Goal: Information Seeking & Learning: Learn about a topic

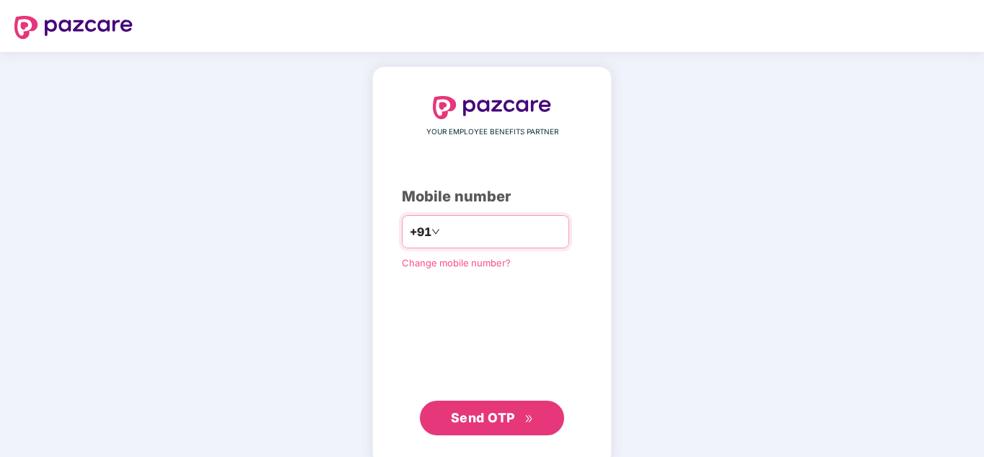
click at [470, 236] on input "number" at bounding box center [502, 231] width 118 height 23
click at [457, 233] on input "number" at bounding box center [502, 231] width 118 height 23
type input "**********"
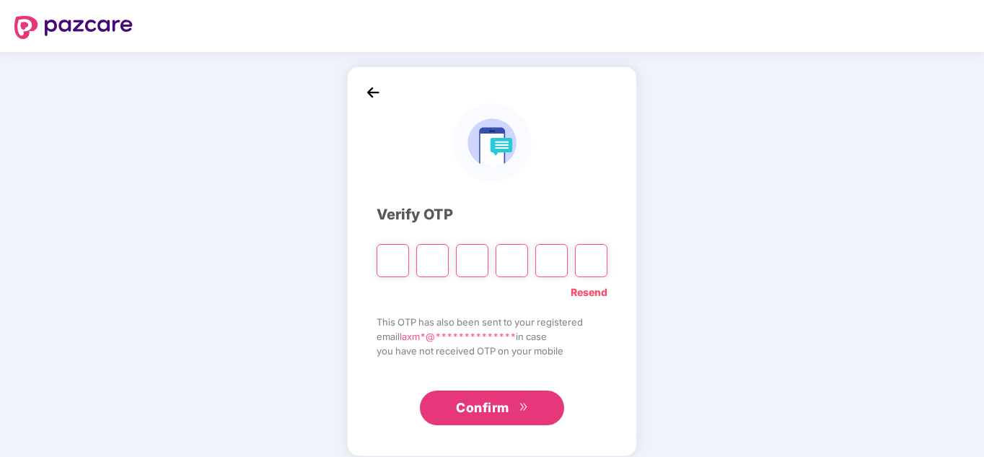
type input "*"
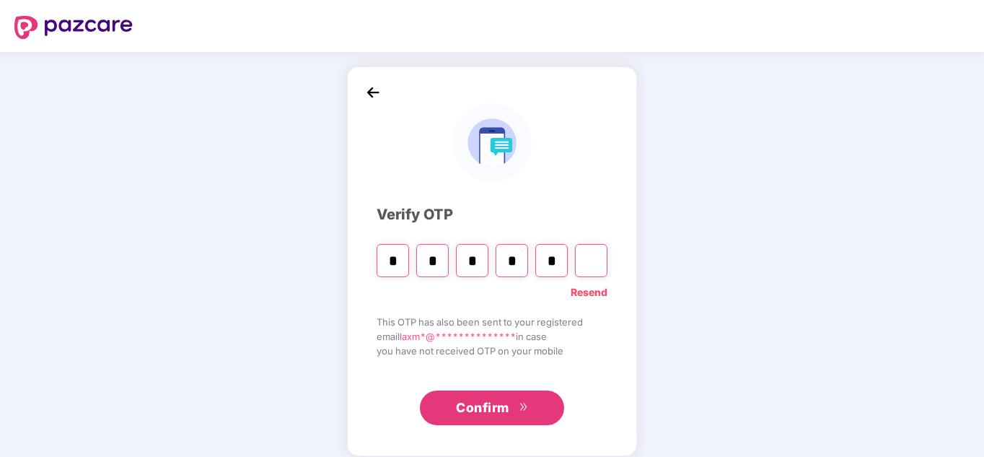
type input "*"
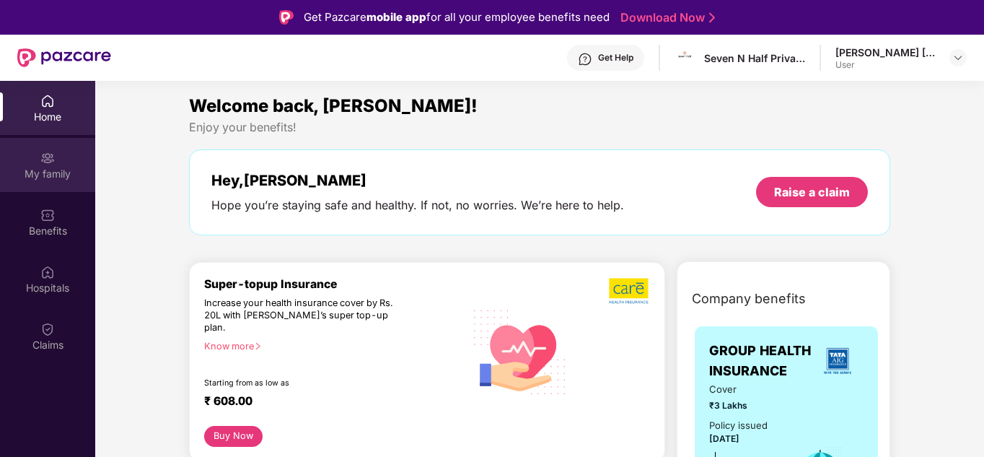
click at [43, 164] on img at bounding box center [47, 158] width 14 height 14
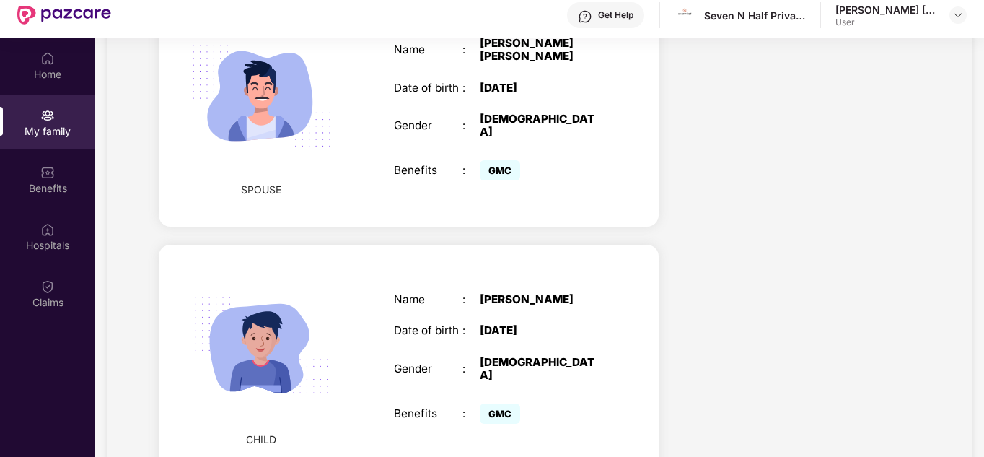
scroll to position [81, 0]
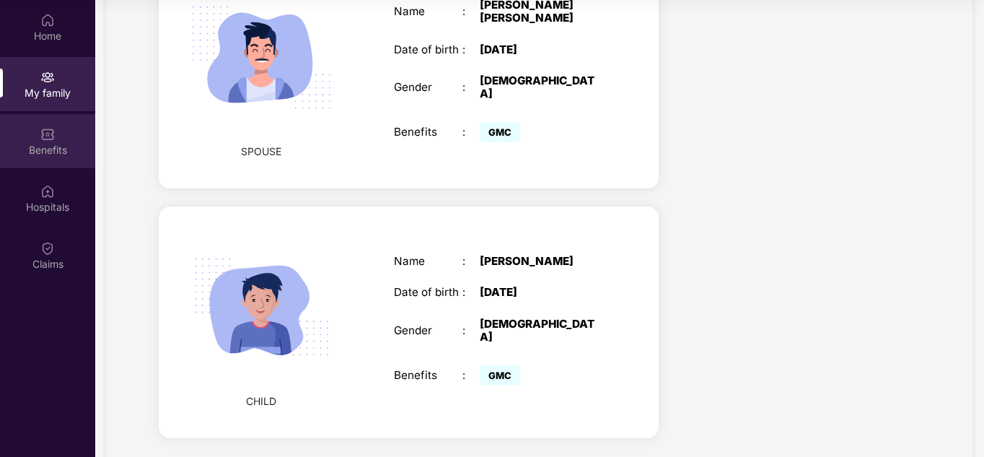
click at [24, 139] on div "Benefits" at bounding box center [47, 141] width 95 height 54
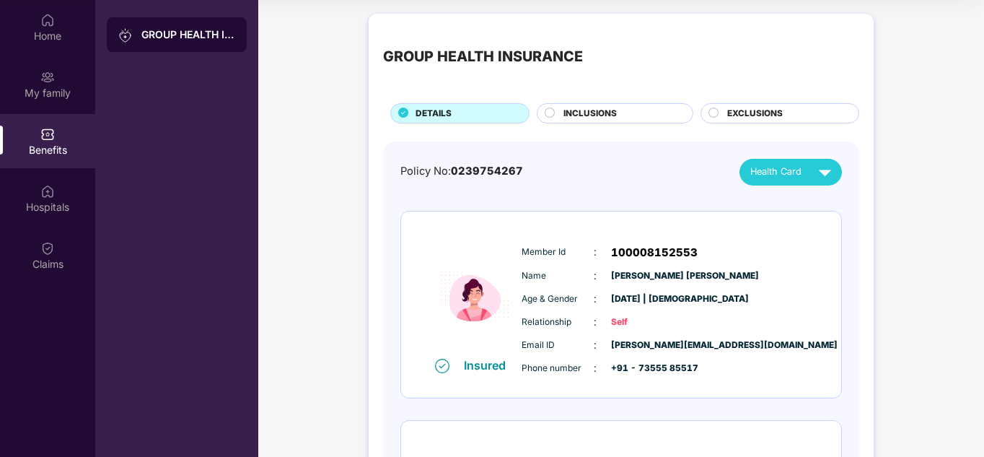
scroll to position [0, 0]
click at [603, 122] on div "INCLUSIONS" at bounding box center [620, 115] width 129 height 16
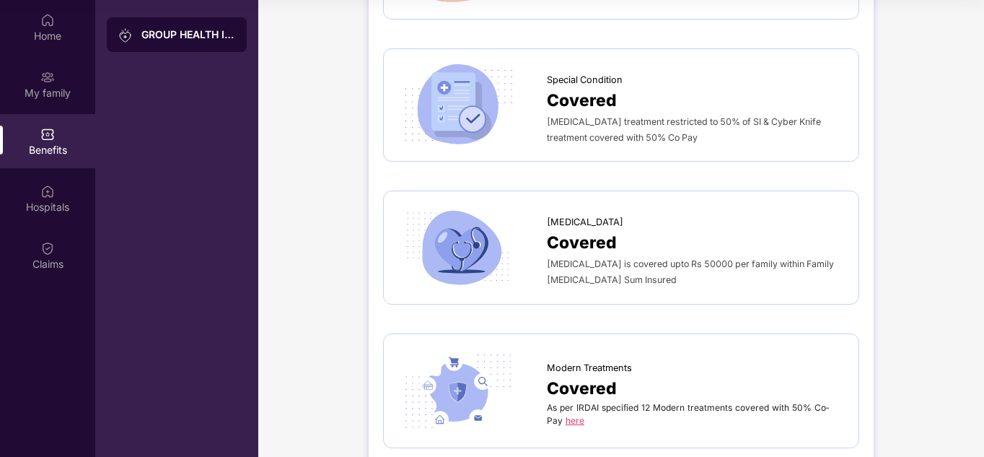
scroll to position [2236, 0]
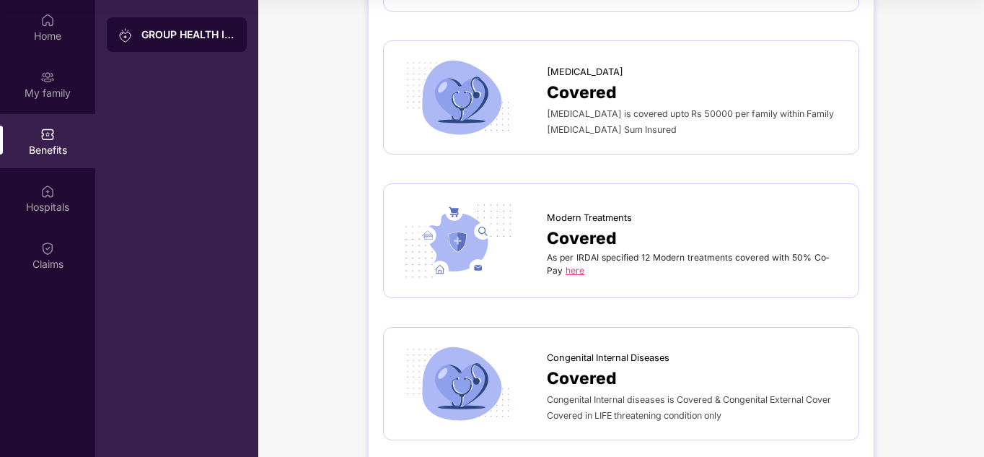
drag, startPoint x: 575, startPoint y: 239, endPoint x: 522, endPoint y: 249, distance: 53.6
click at [522, 249] on div at bounding box center [472, 240] width 149 height 84
drag, startPoint x: 582, startPoint y: 242, endPoint x: 548, endPoint y: 271, distance: 45.0
click at [567, 265] on link "here" at bounding box center [574, 270] width 19 height 11
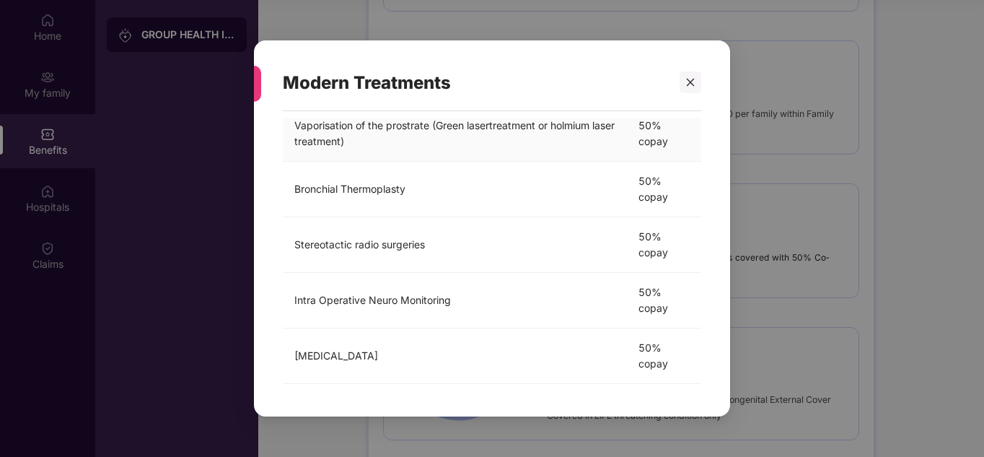
scroll to position [477, 0]
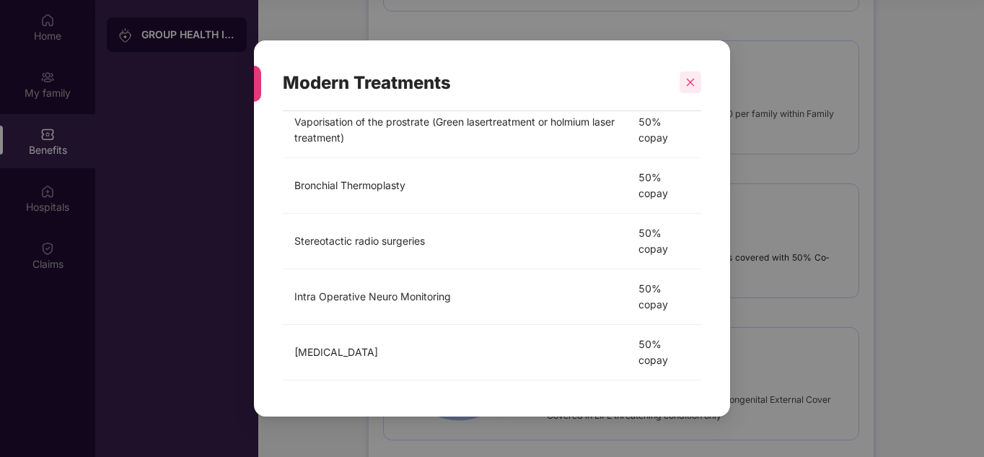
click at [690, 82] on icon "close" at bounding box center [691, 83] width 8 height 8
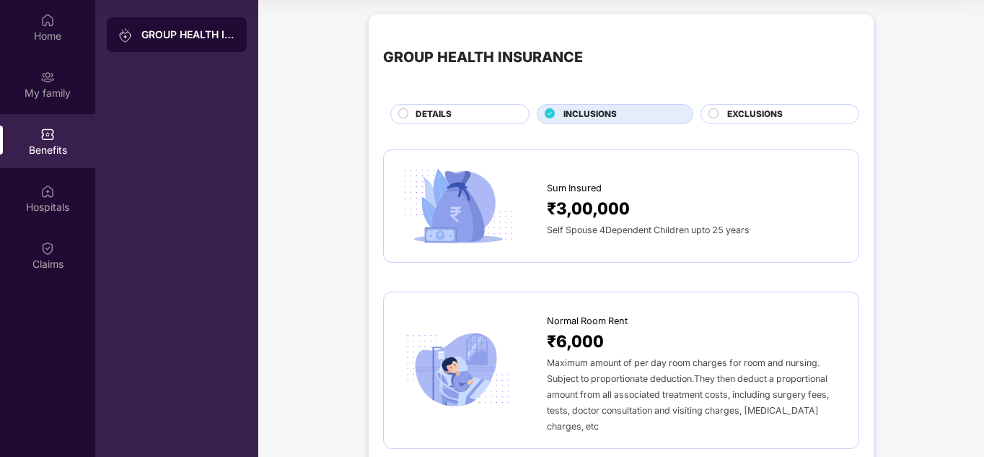
scroll to position [0, 0]
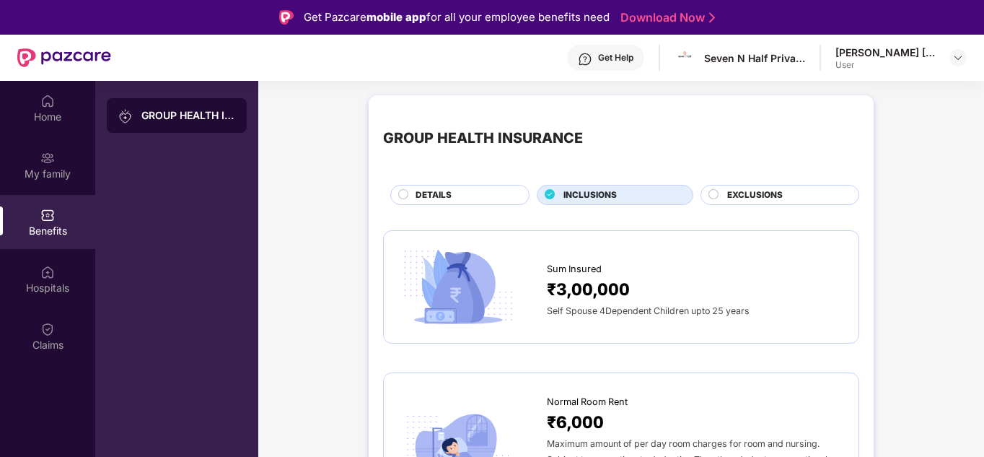
click at [739, 190] on span "EXCLUSIONS" at bounding box center [755, 195] width 56 height 14
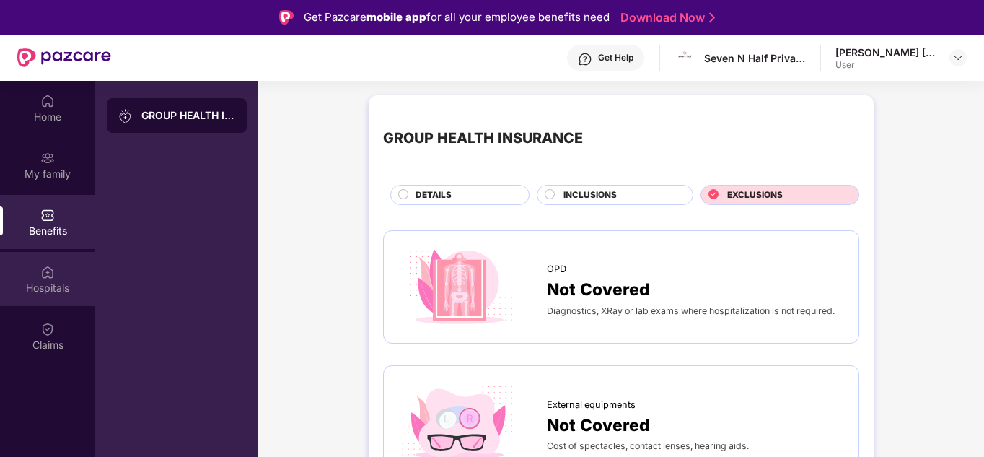
click at [0, 263] on div "Hospitals" at bounding box center [47, 279] width 95 height 54
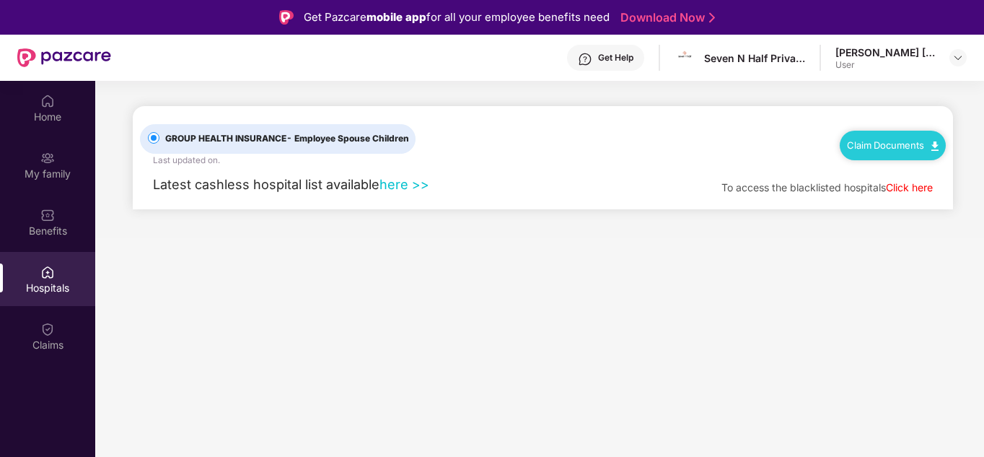
click at [402, 178] on link "here >>" at bounding box center [404, 184] width 50 height 16
click at [27, 333] on div "Claims" at bounding box center [47, 336] width 95 height 54
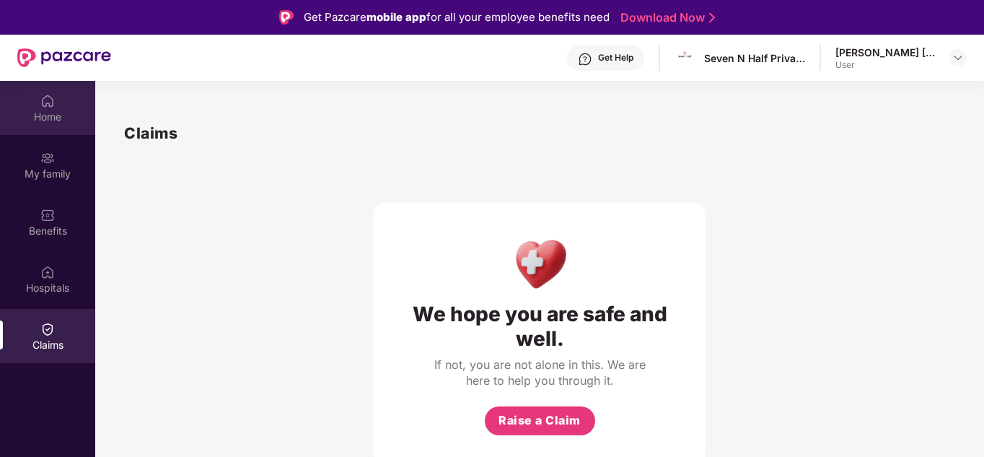
click at [58, 120] on div "Home" at bounding box center [47, 117] width 95 height 14
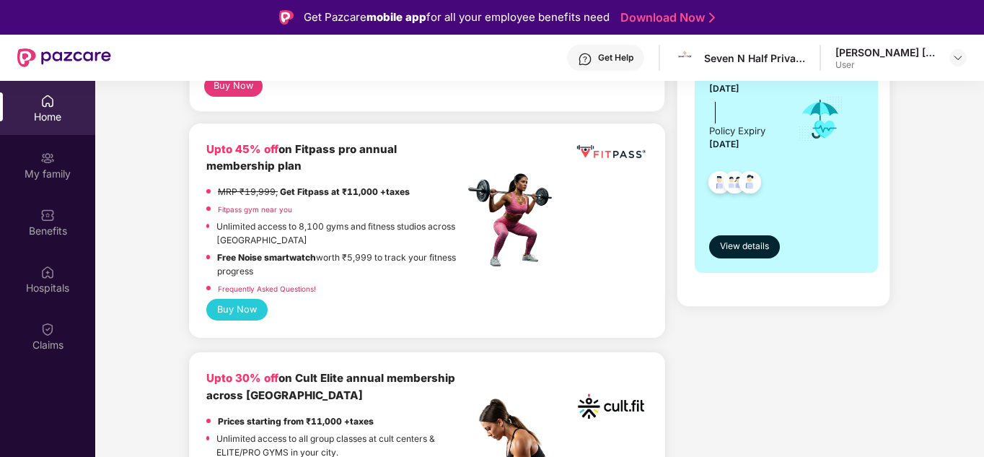
scroll to position [361, 0]
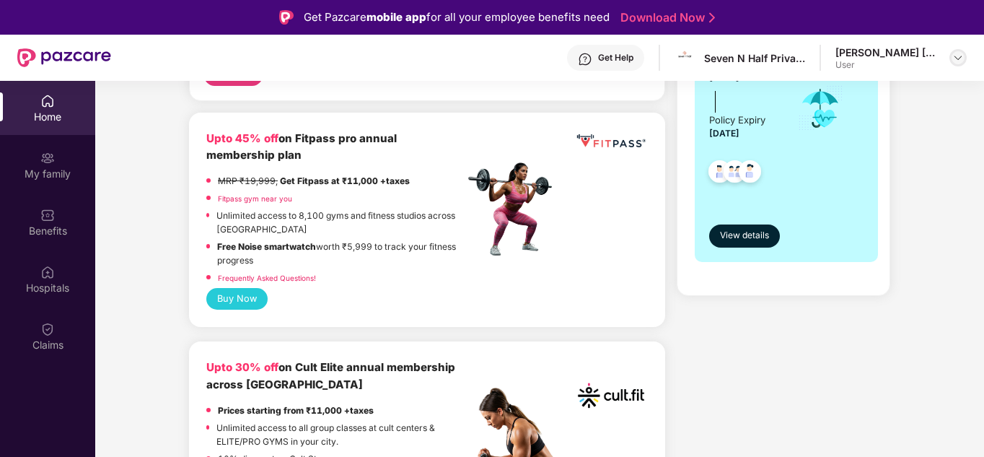
click at [957, 61] on img at bounding box center [958, 58] width 12 height 12
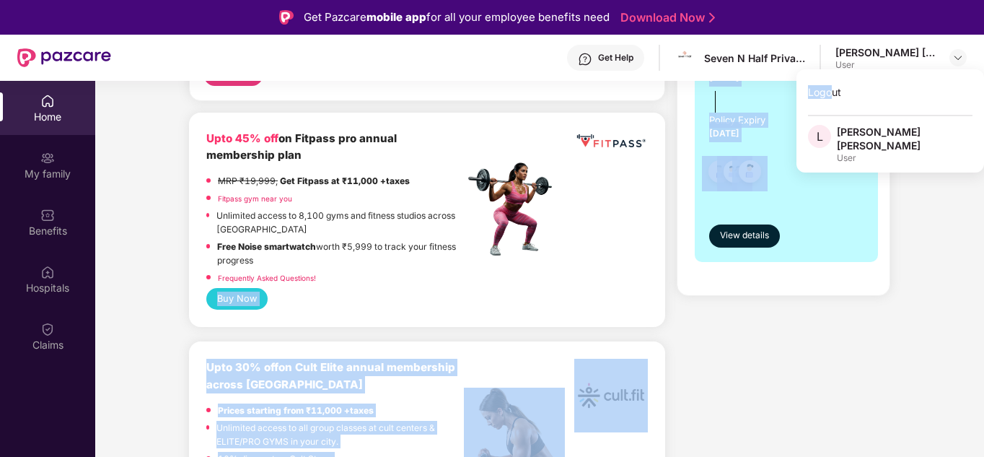
drag, startPoint x: 832, startPoint y: 97, endPoint x: 113, endPoint y: 299, distance: 746.9
click at [113, 299] on body "Get Pazcare mobile app for all your employee benefits need Download Now Get Hel…" at bounding box center [492, 228] width 984 height 457
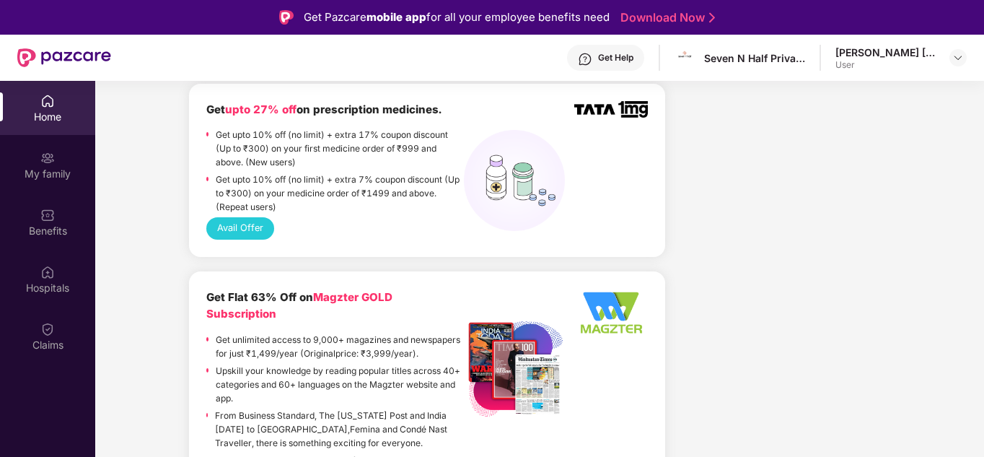
scroll to position [1731, 0]
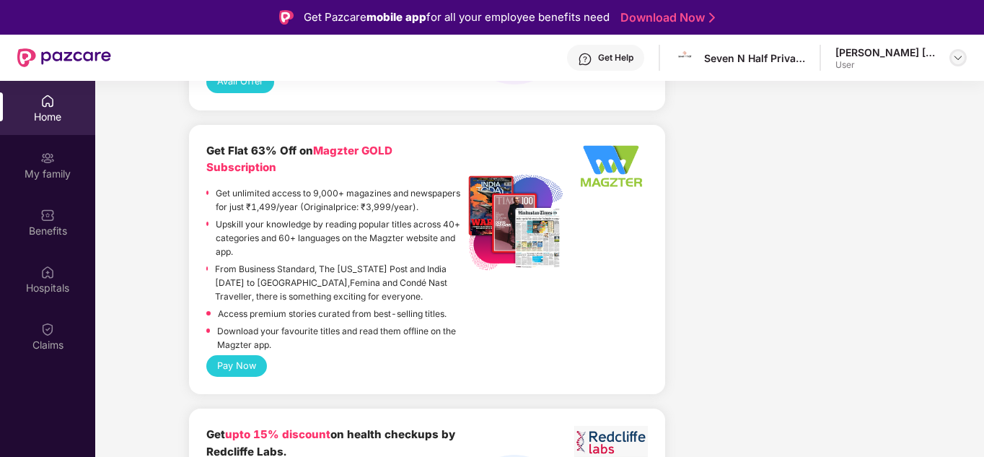
click at [959, 54] on img at bounding box center [958, 58] width 12 height 12
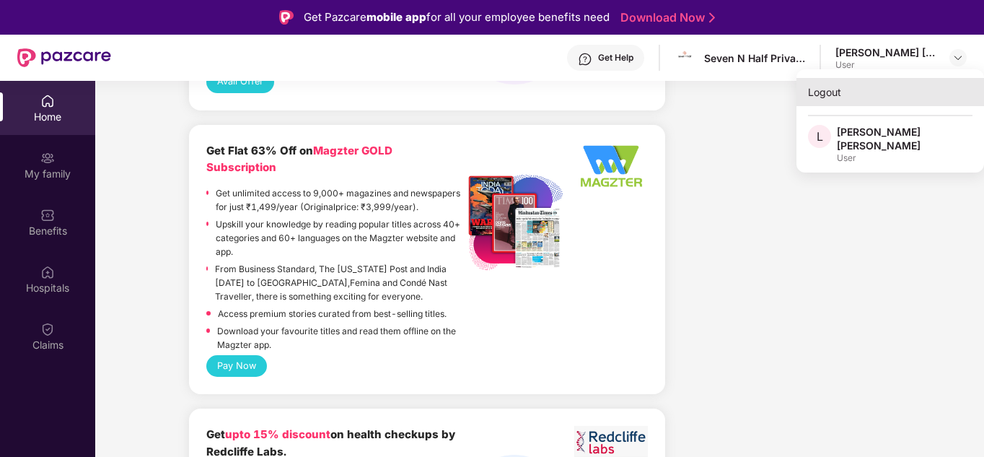
click at [826, 90] on div "Logout" at bounding box center [890, 92] width 188 height 28
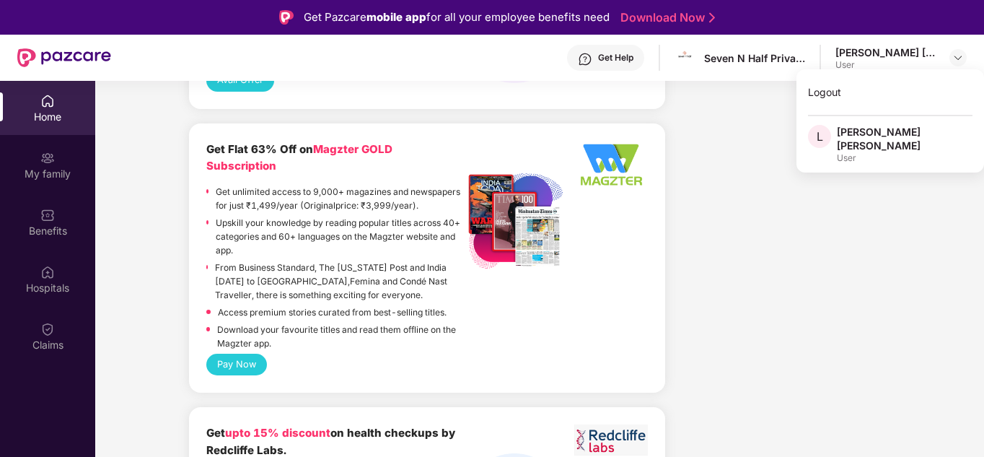
scroll to position [1730, 0]
